Goal: Information Seeking & Learning: Learn about a topic

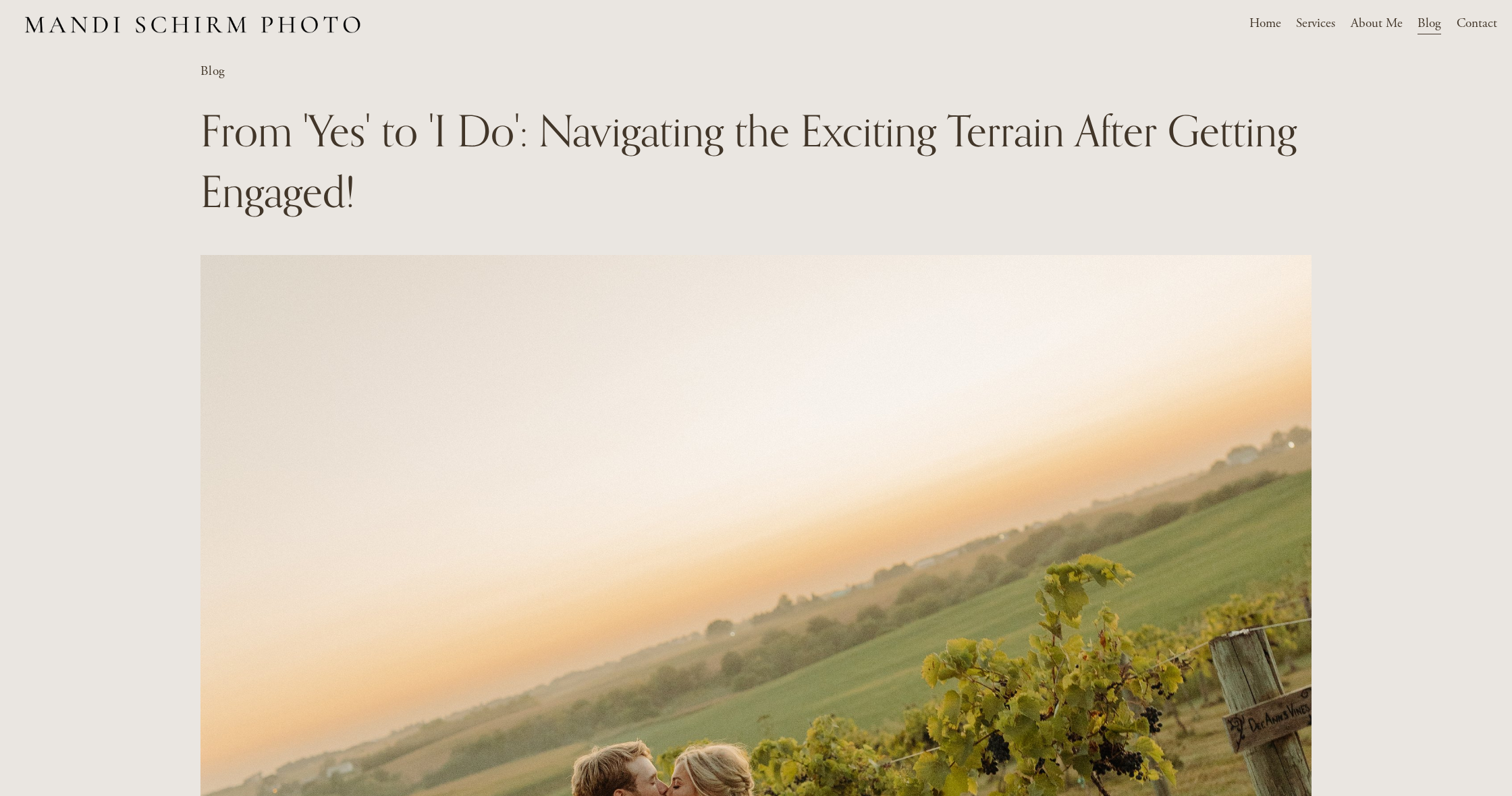
click at [0, 0] on span "Weddings" at bounding box center [0, 0] width 0 height 0
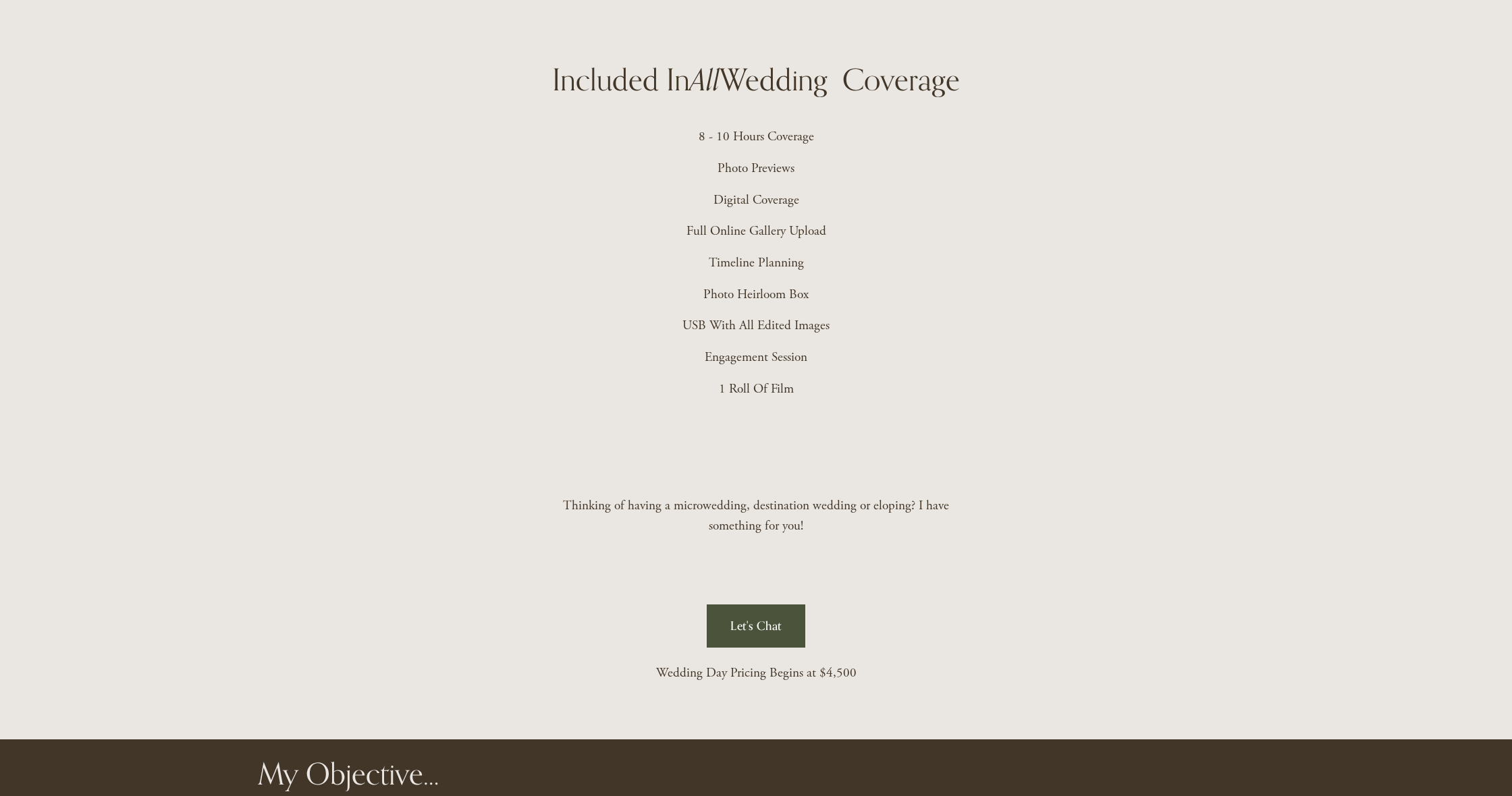
scroll to position [3424, 0]
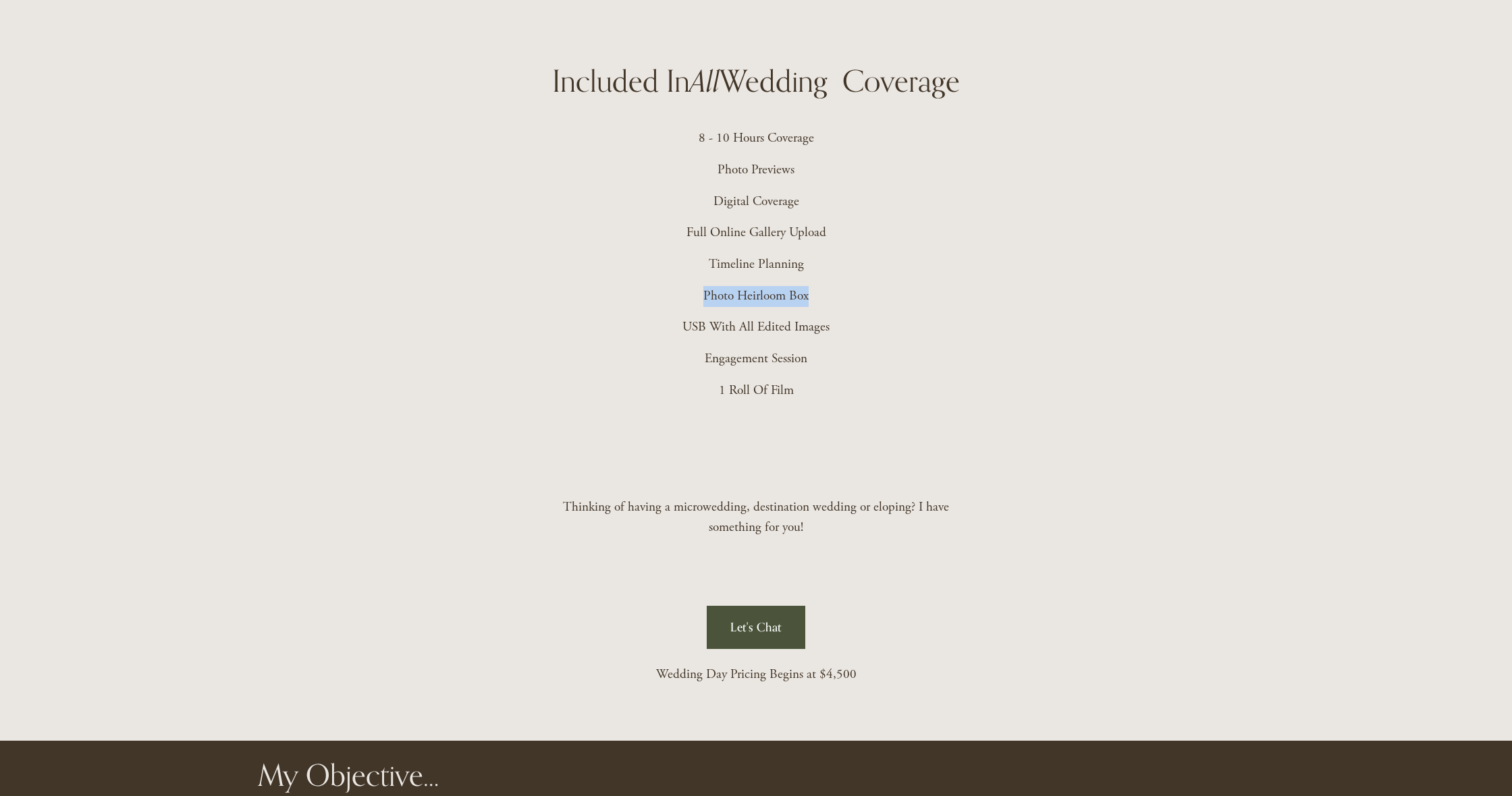
drag, startPoint x: 699, startPoint y: 295, endPoint x: 806, endPoint y: 308, distance: 107.8
click at [842, 293] on p "Photo Heirloom Box" at bounding box center [756, 296] width 400 height 21
drag, startPoint x: 680, startPoint y: 328, endPoint x: 897, endPoint y: 321, distance: 217.1
click at [897, 321] on p "USB With All Edited Images" at bounding box center [756, 327] width 400 height 21
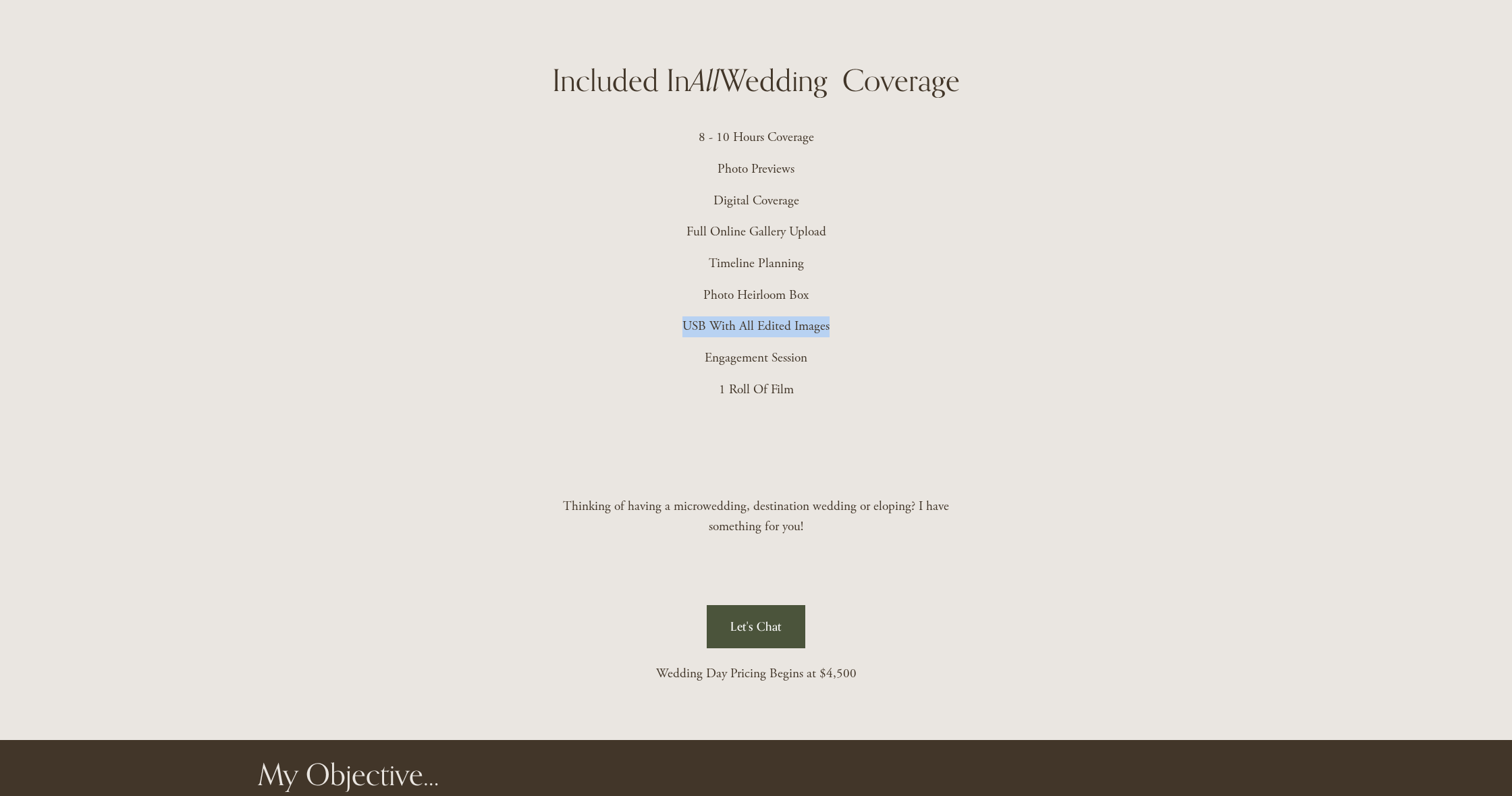
scroll to position [3423, 0]
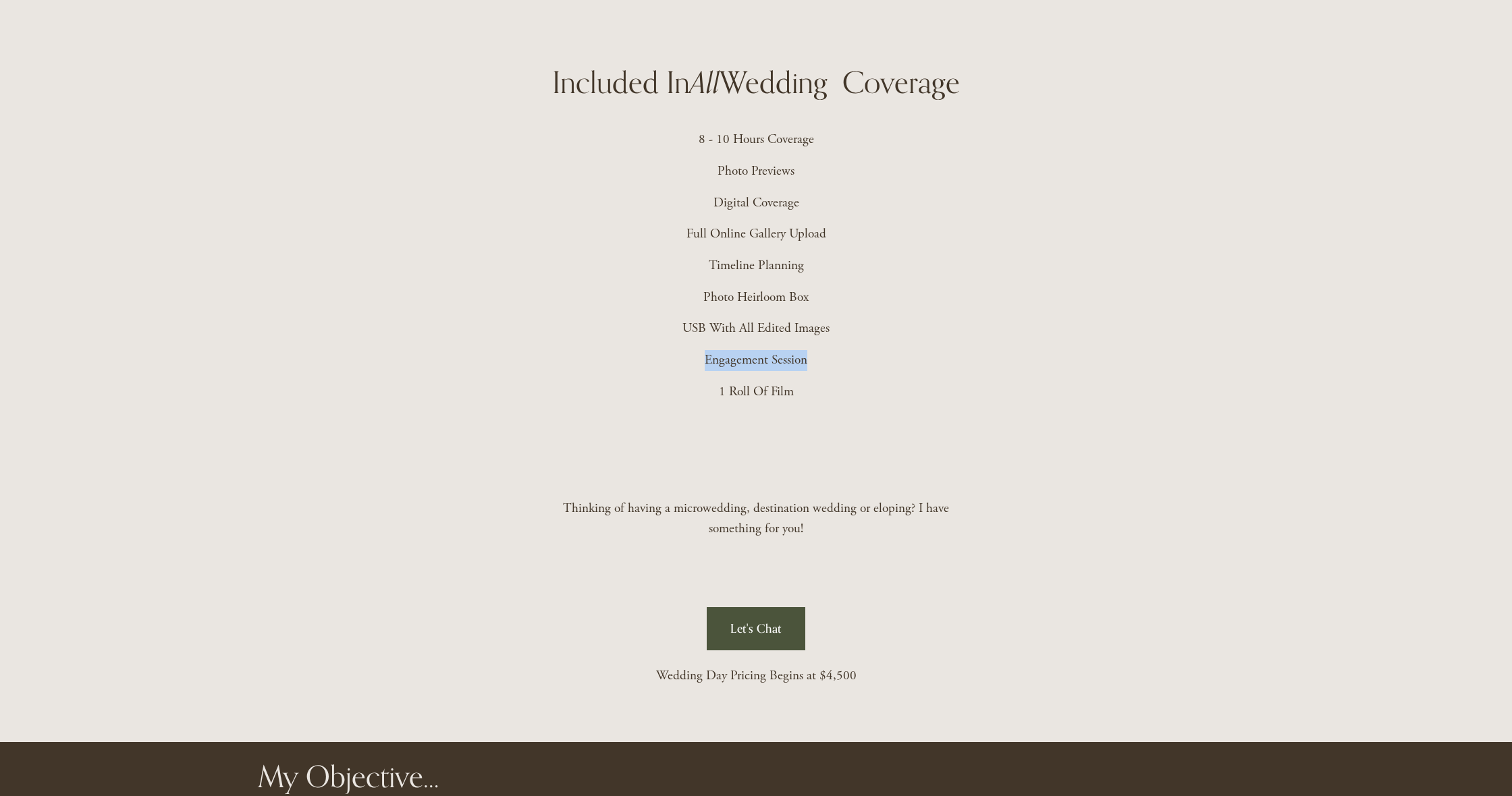
drag, startPoint x: 705, startPoint y: 357, endPoint x: 916, endPoint y: 357, distance: 211.0
click at [925, 355] on p "Engagement Session" at bounding box center [756, 361] width 400 height 21
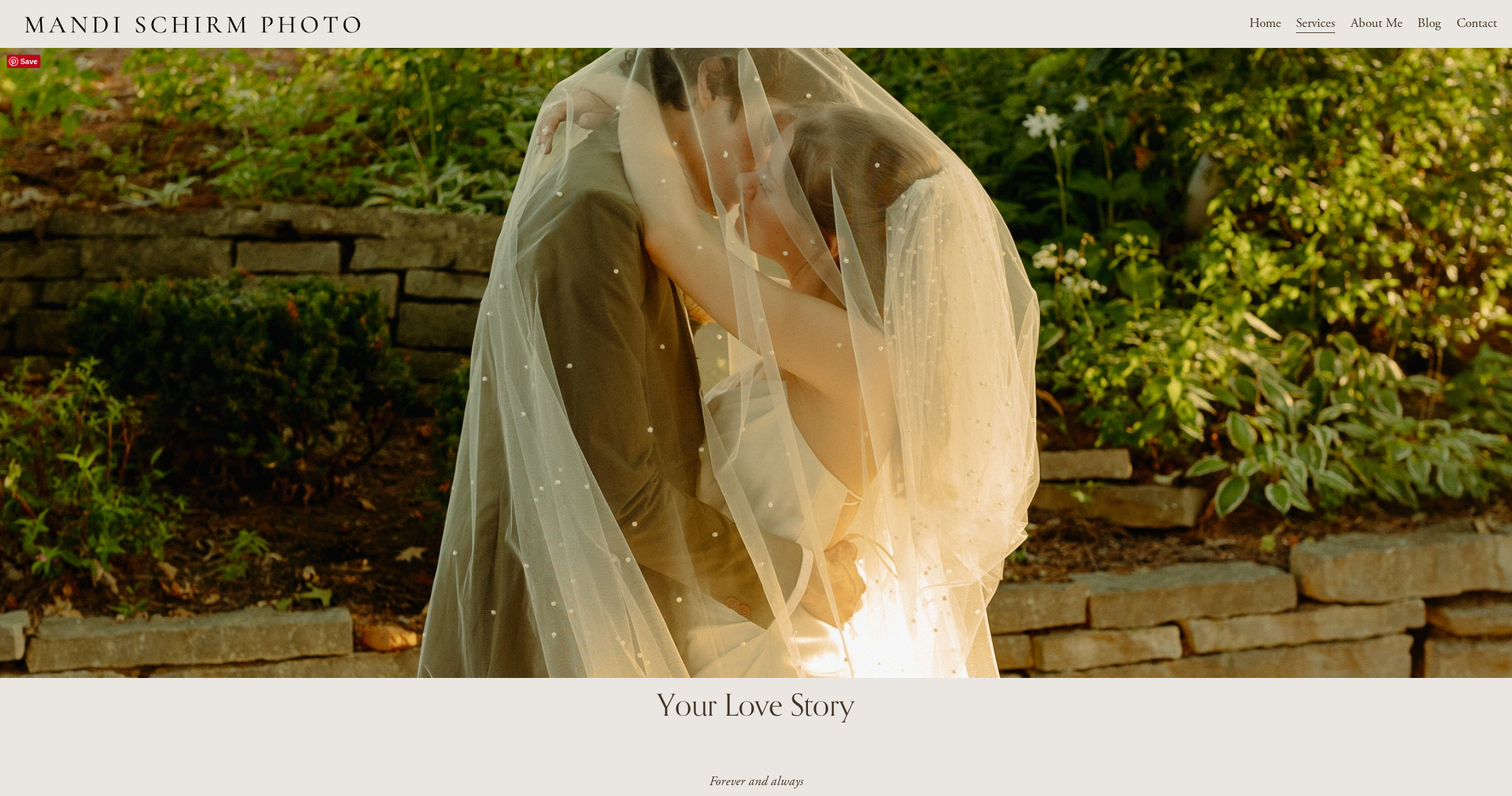
scroll to position [0, 0]
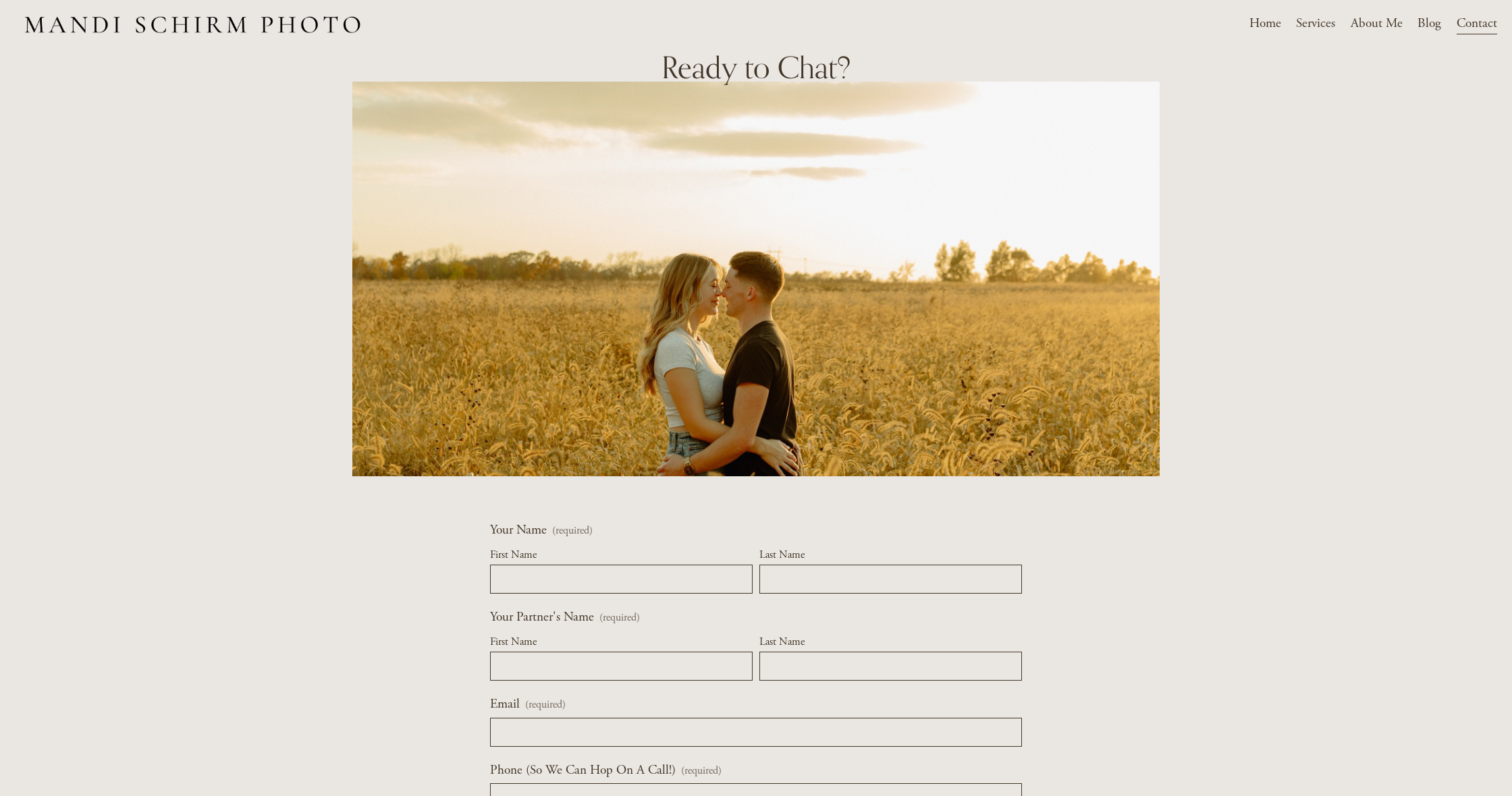
click at [819, 2] on div "Home Services Weddings" at bounding box center [755, 24] width 1481 height 45
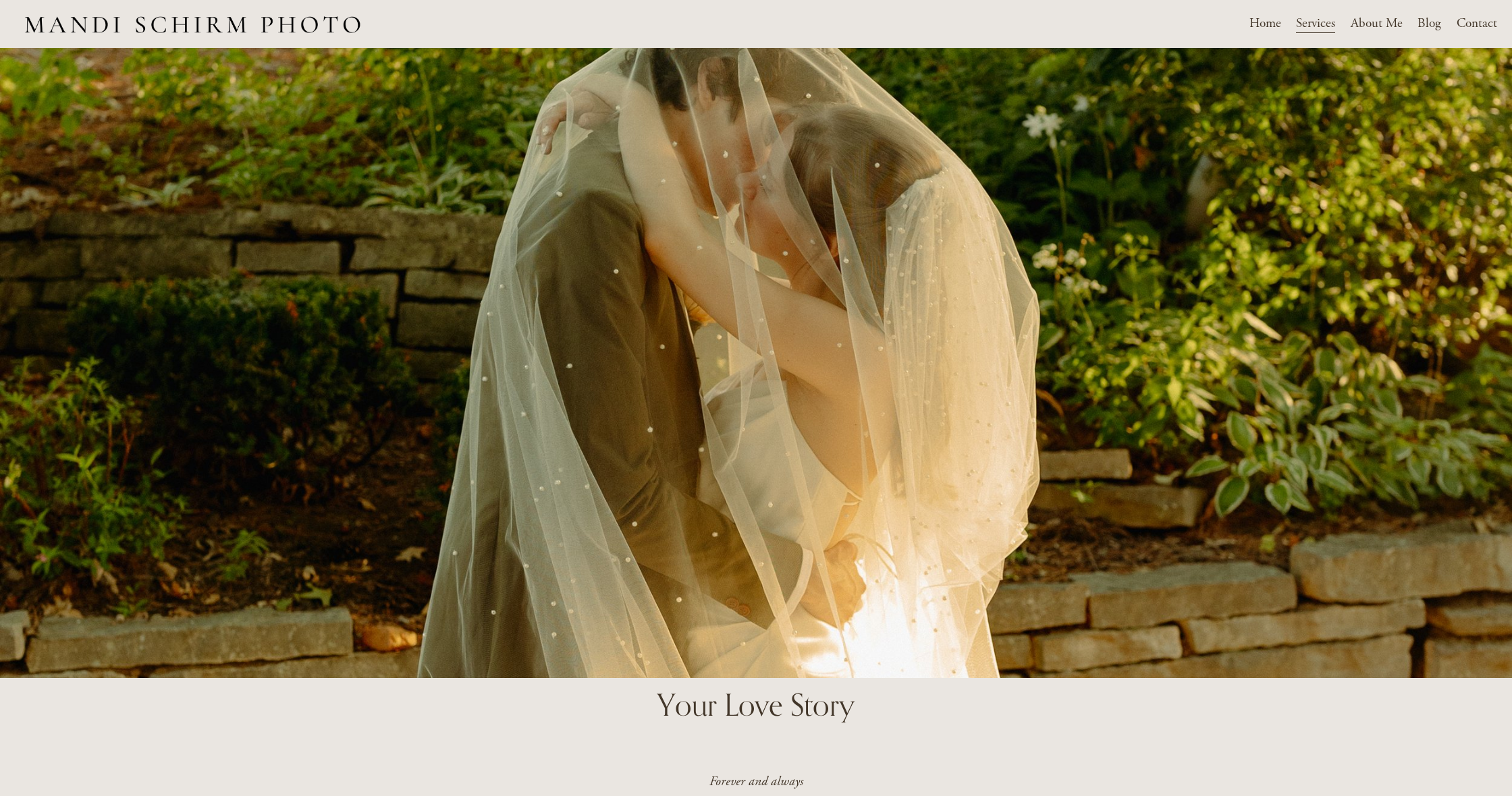
click at [117, 1] on div "Skip to Content Home" at bounding box center [756, 24] width 1512 height 48
